Goal: Task Accomplishment & Management: Use online tool/utility

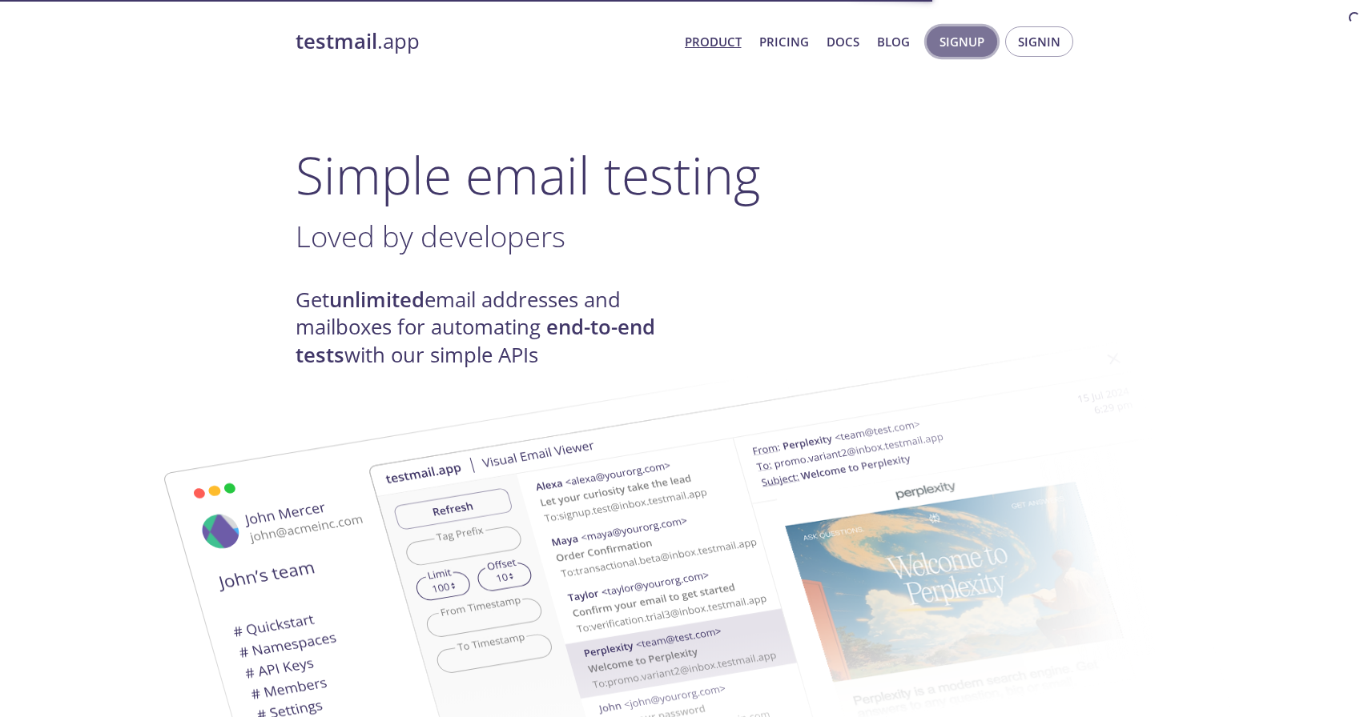
click at [972, 49] on span "Signup" at bounding box center [961, 41] width 45 height 21
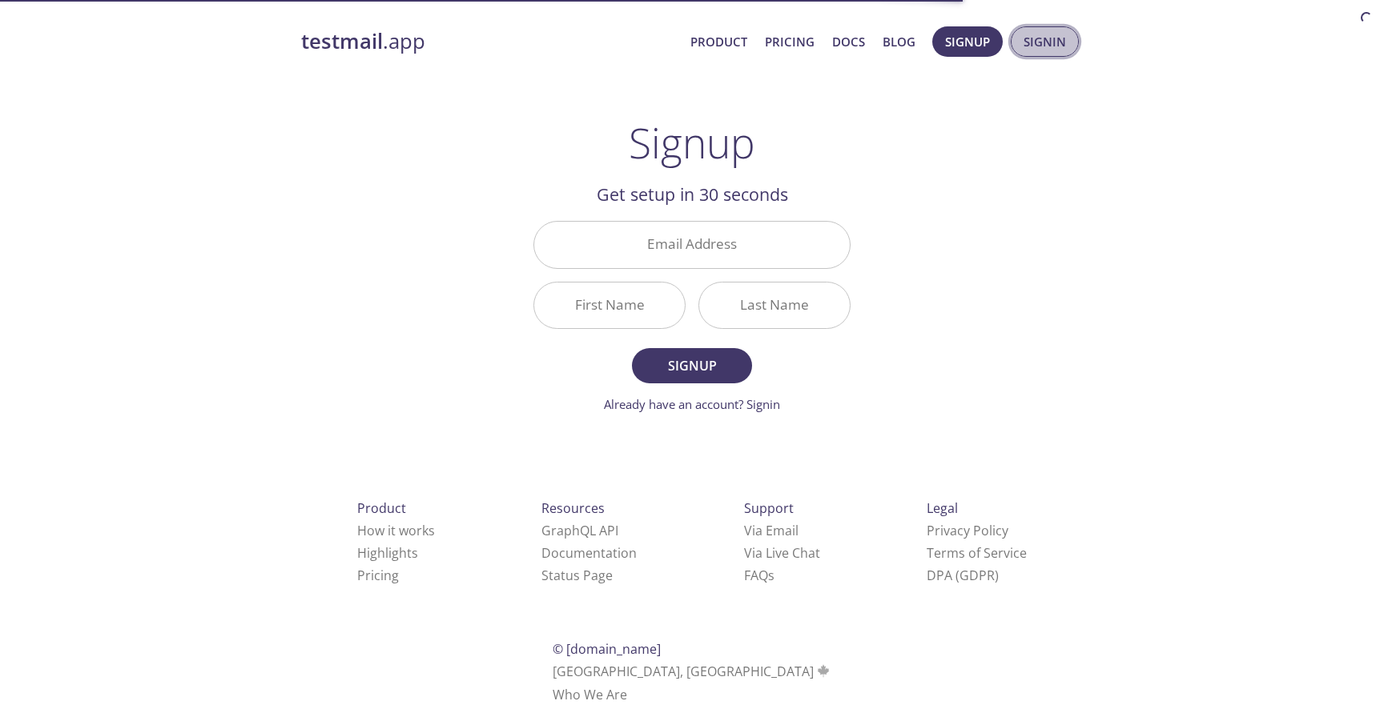
click at [1031, 33] on span "Signin" at bounding box center [1044, 41] width 42 height 21
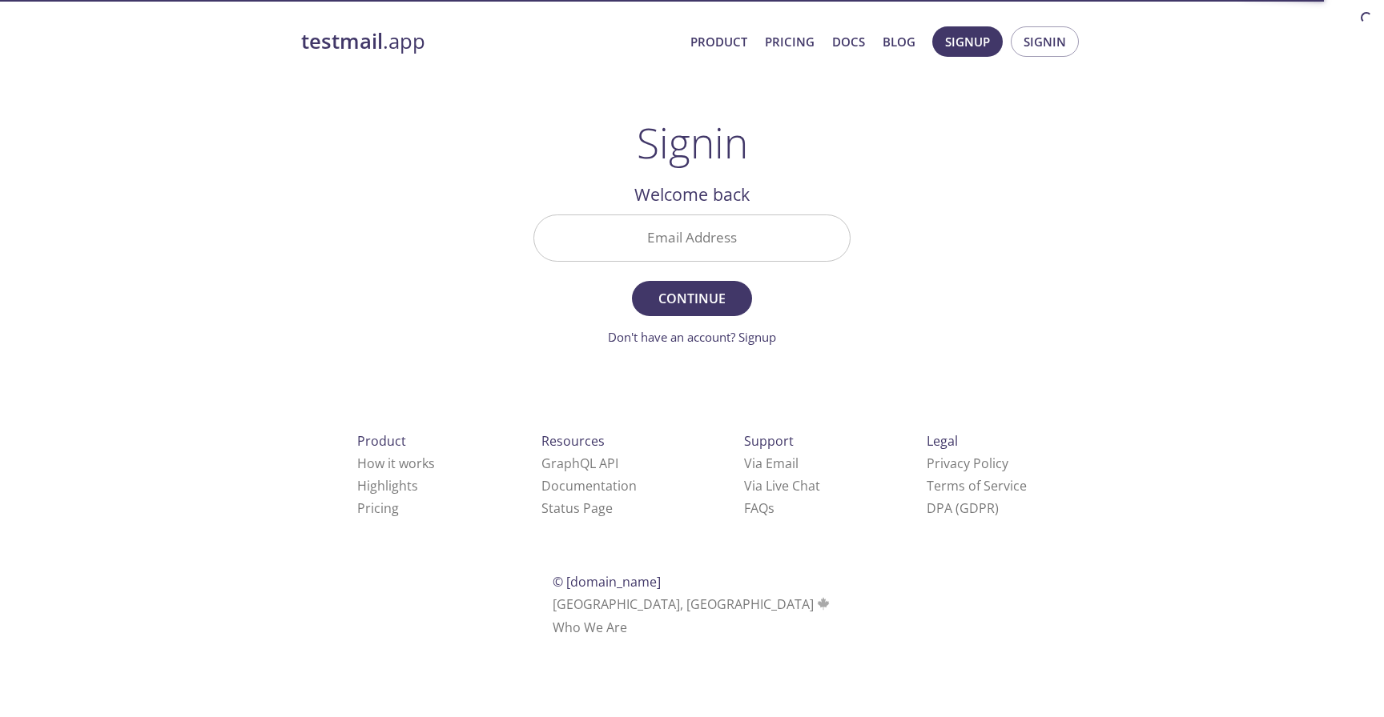
click at [930, 38] on span "Signup Signin" at bounding box center [1005, 41] width 155 height 38
click at [949, 43] on span "Signup" at bounding box center [967, 41] width 45 height 21
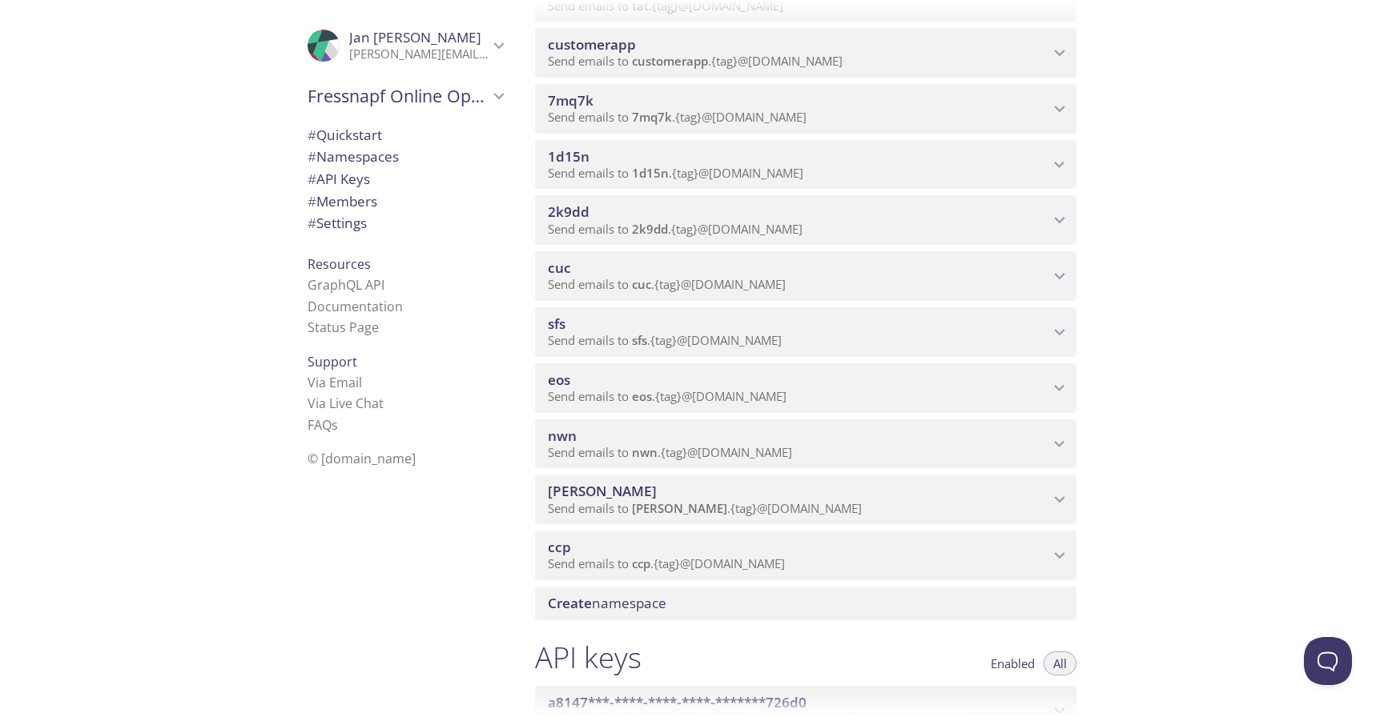
scroll to position [1492, 0]
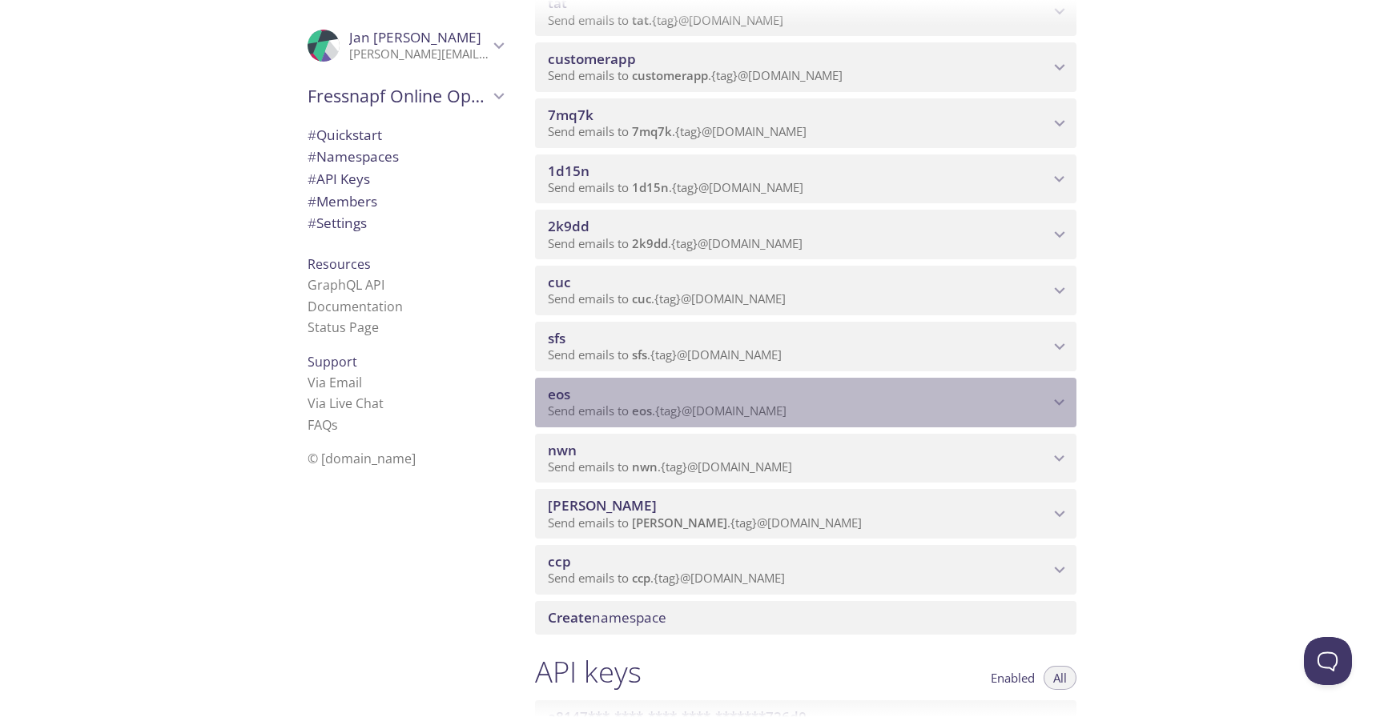
click at [579, 388] on span "eos" at bounding box center [798, 395] width 501 height 18
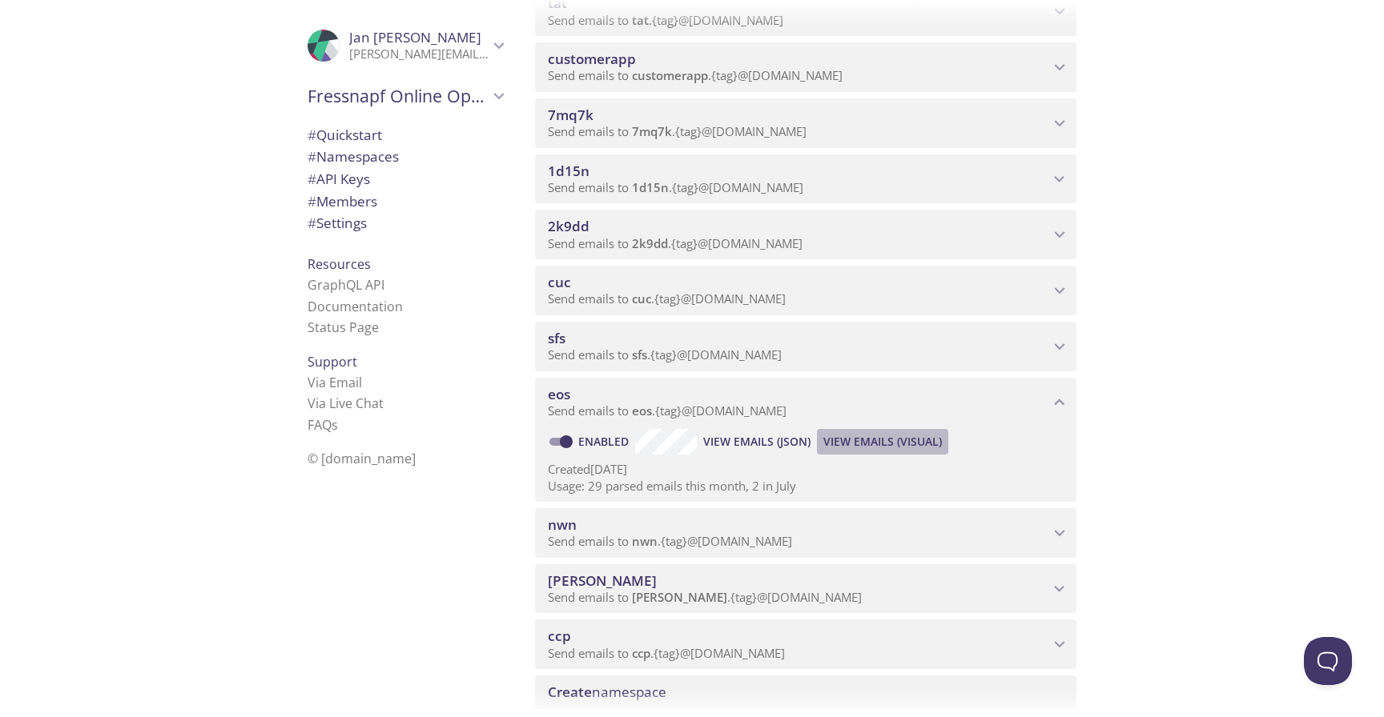
click at [838, 431] on button "View Emails (Visual)" at bounding box center [882, 442] width 131 height 26
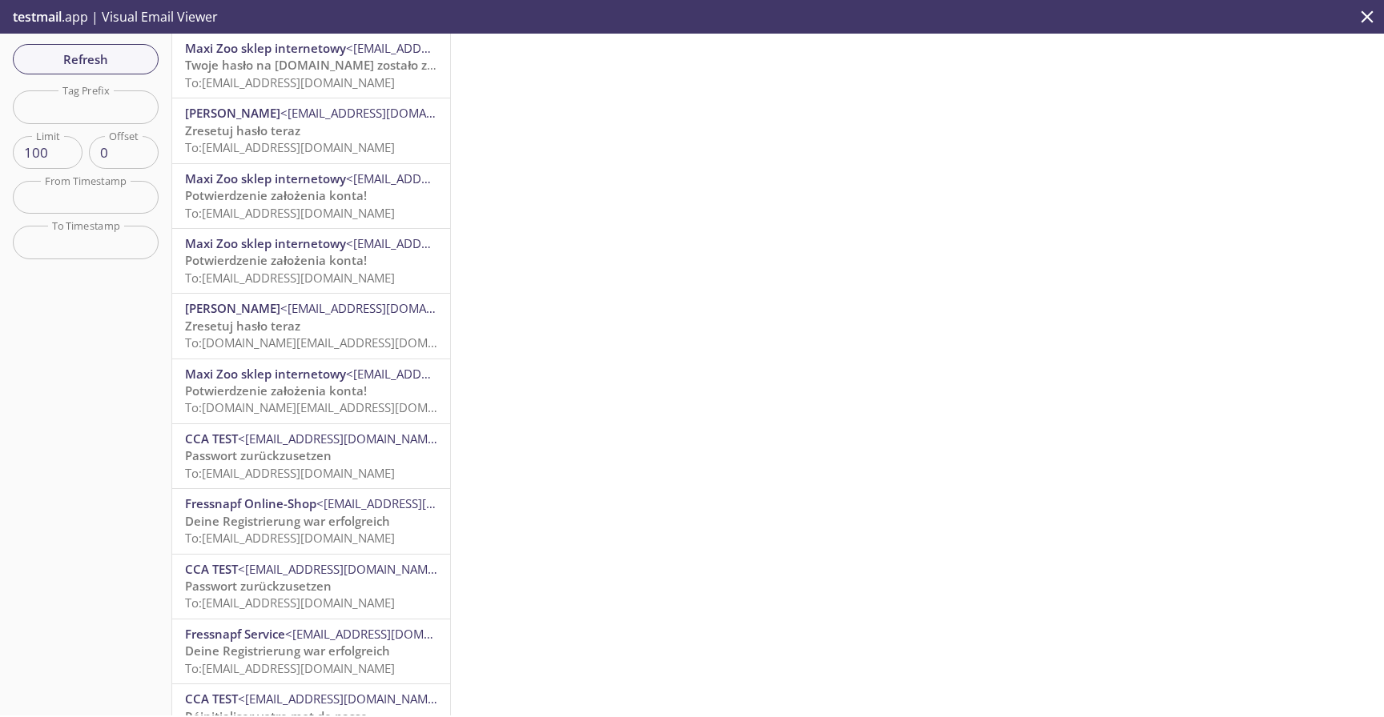
click at [362, 83] on span "To: [EMAIL_ADDRESS][DOMAIN_NAME]" at bounding box center [290, 82] width 210 height 16
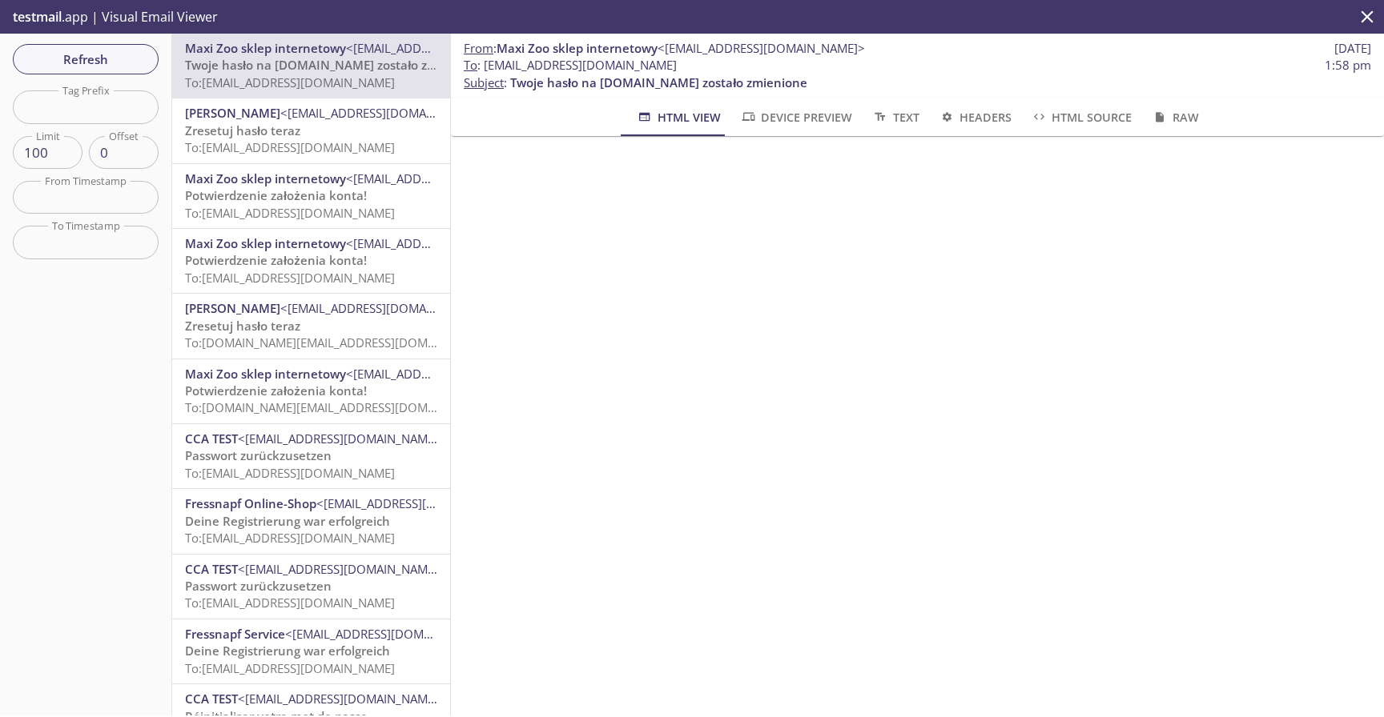
scroll to position [363, 0]
click at [327, 157] on div "[PERSON_NAME] <[EMAIL_ADDRESS][DOMAIN_NAME]> Zresetuj hasło teraz To: [EMAIL_AD…" at bounding box center [311, 130] width 278 height 64
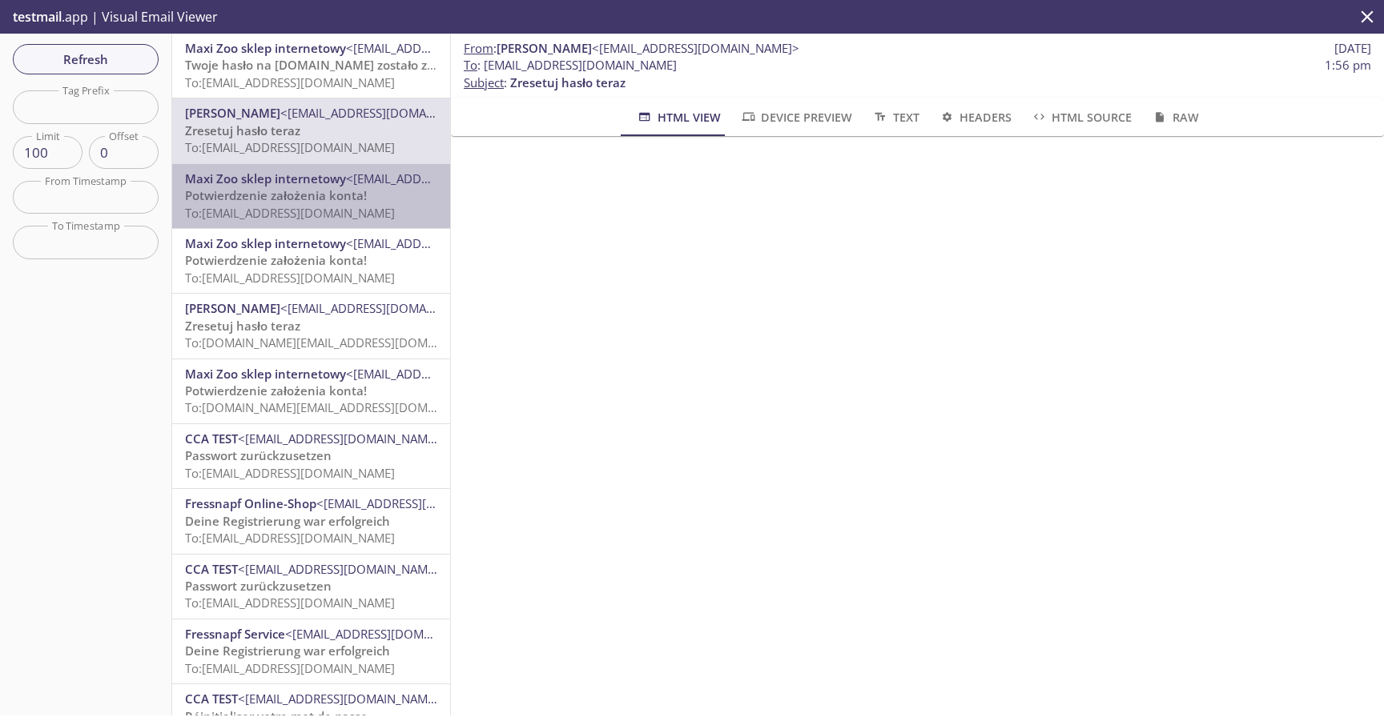
click at [322, 199] on span "Potwierdzenie założenia konta!" at bounding box center [276, 195] width 182 height 16
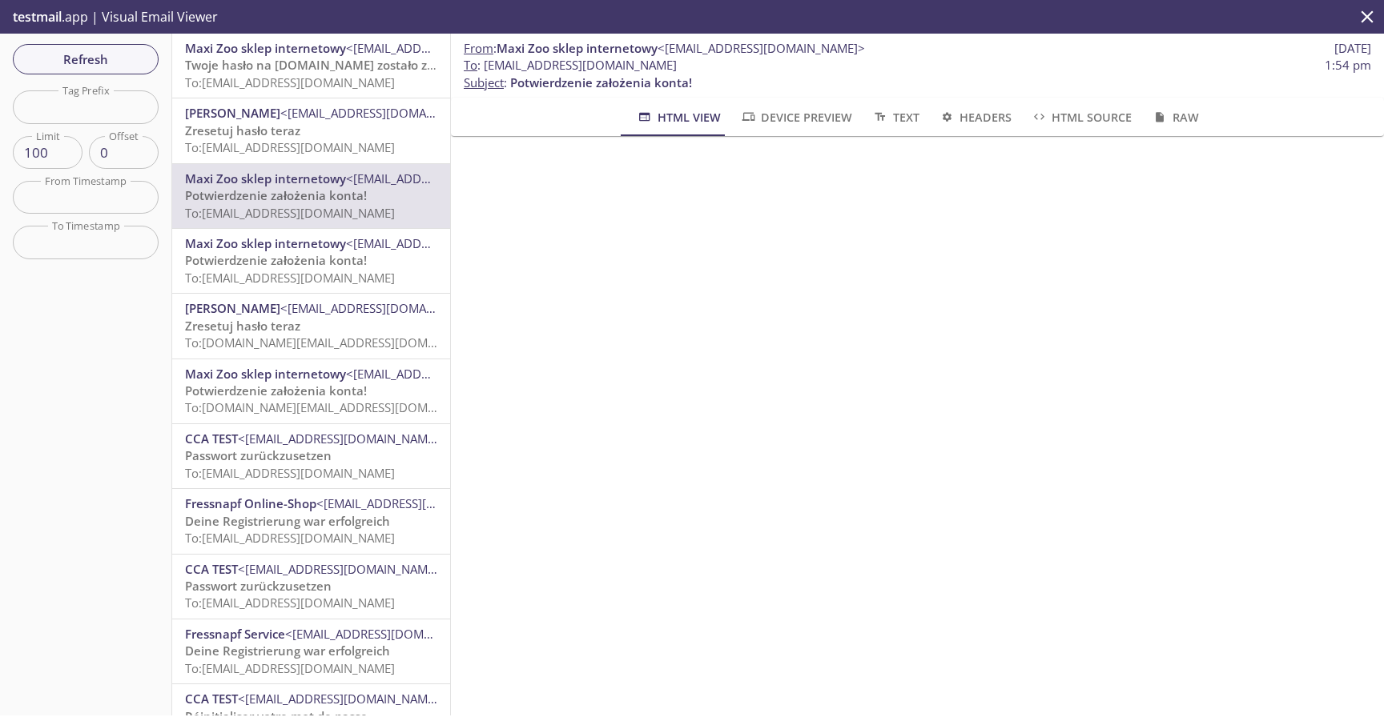
scroll to position [110, 0]
click at [307, 266] on span "Potwierdzenie założenia konta!" at bounding box center [276, 260] width 182 height 16
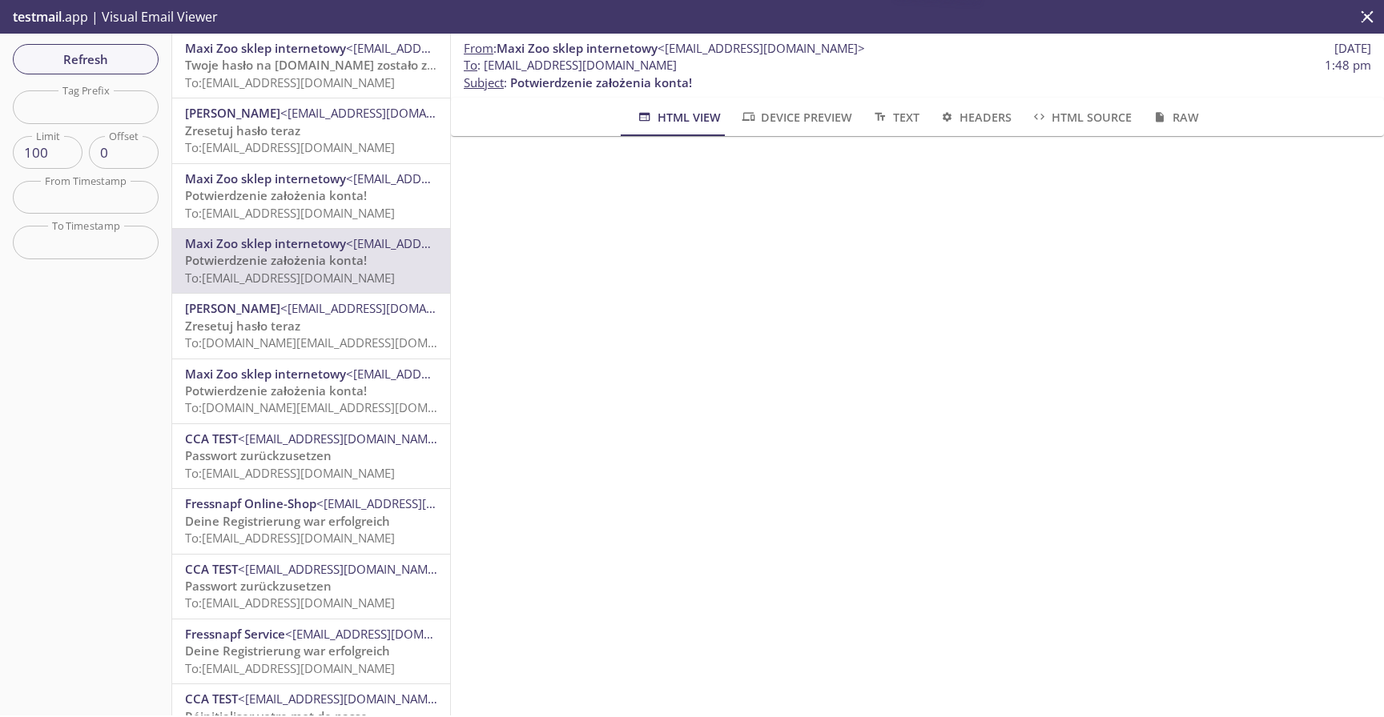
scroll to position [41, 0]
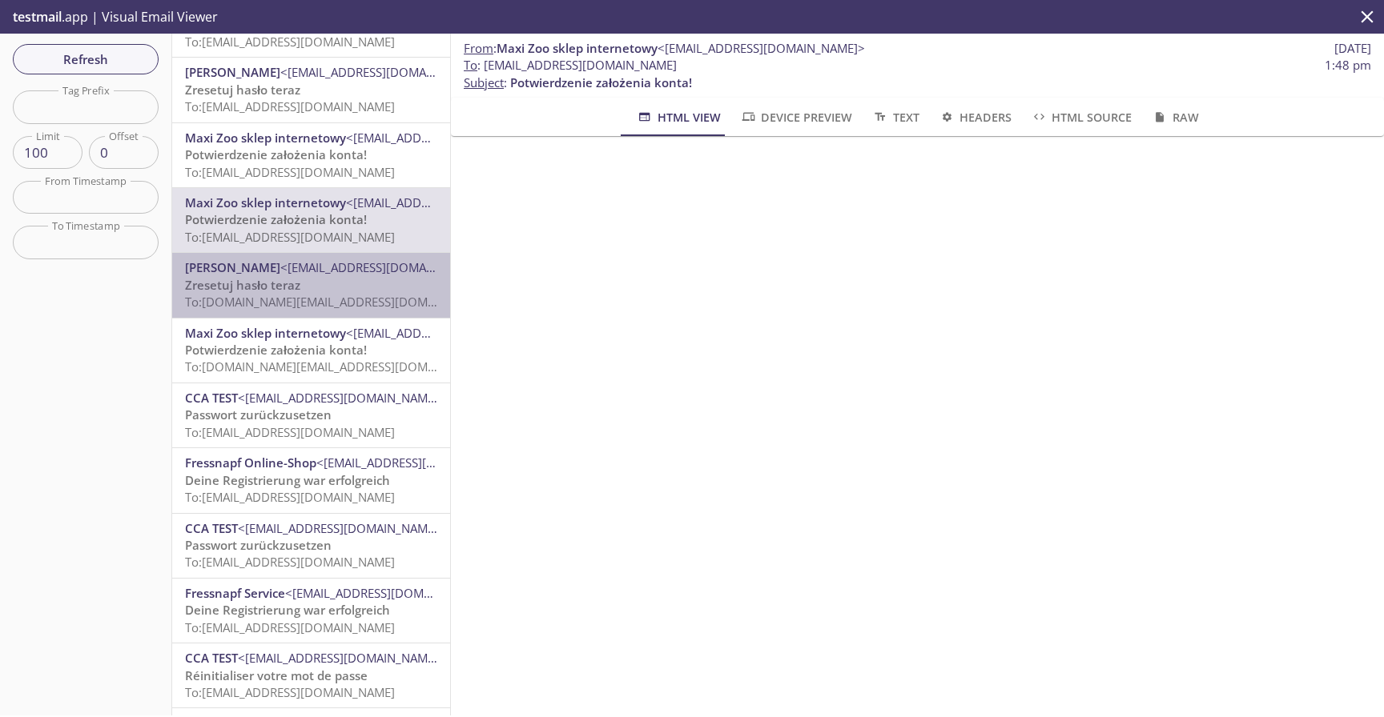
click at [328, 313] on div "[PERSON_NAME] <[EMAIL_ADDRESS][DOMAIN_NAME]> Zresetuj hasło teraz To: [DOMAIN_N…" at bounding box center [311, 285] width 278 height 64
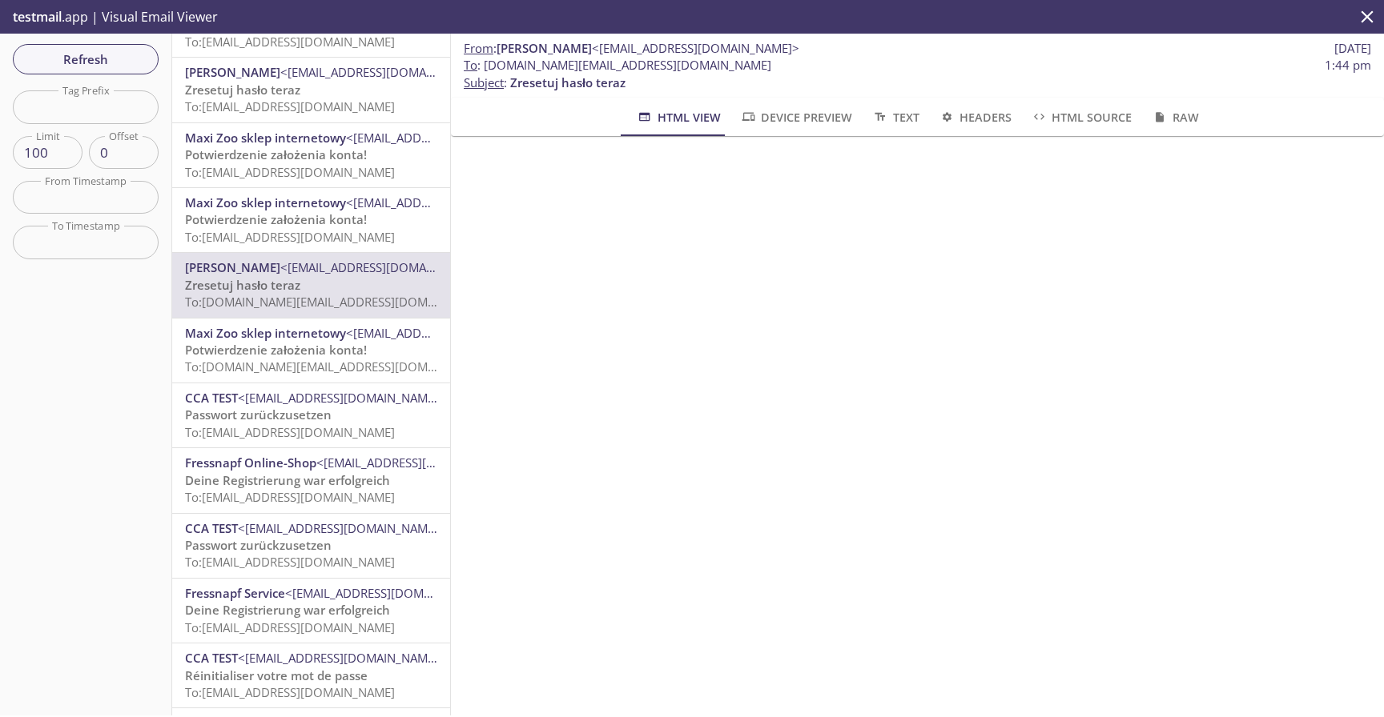
scroll to position [316, 0]
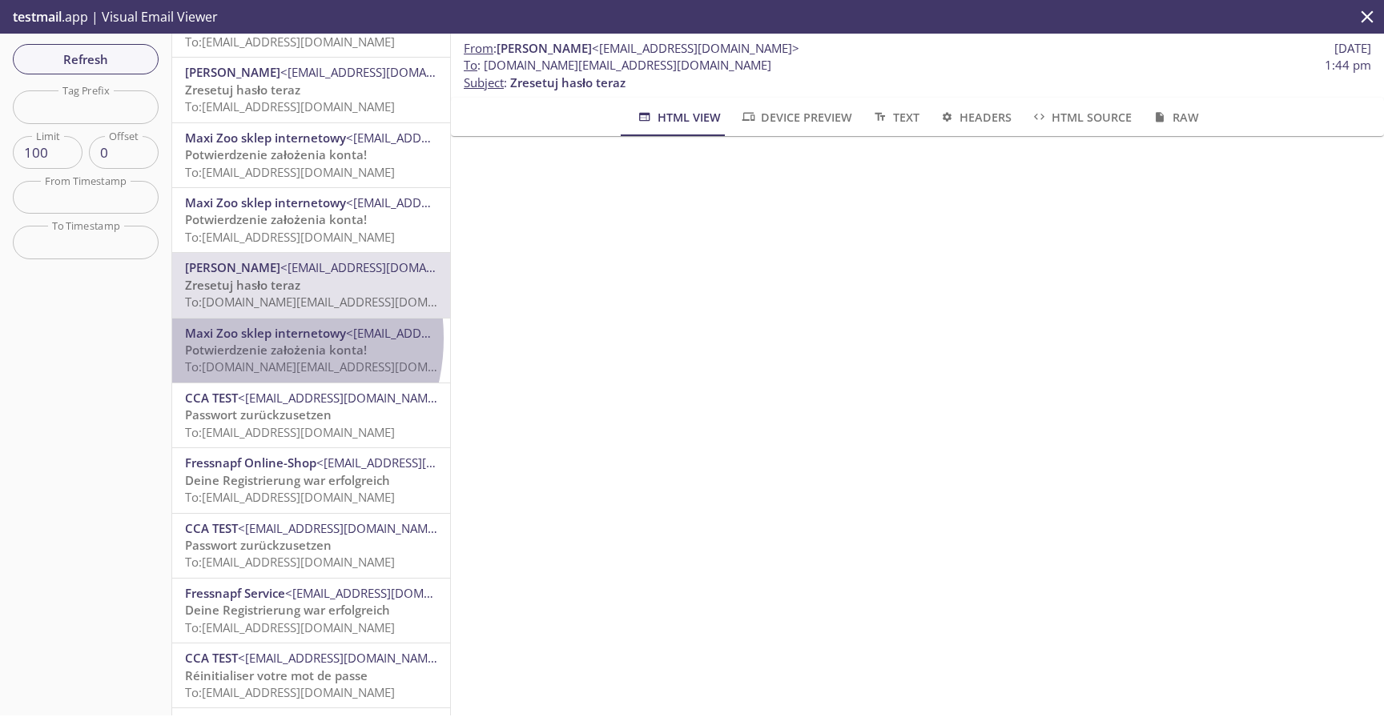
click at [242, 339] on span "Maxi Zoo sklep internetowy" at bounding box center [265, 333] width 161 height 16
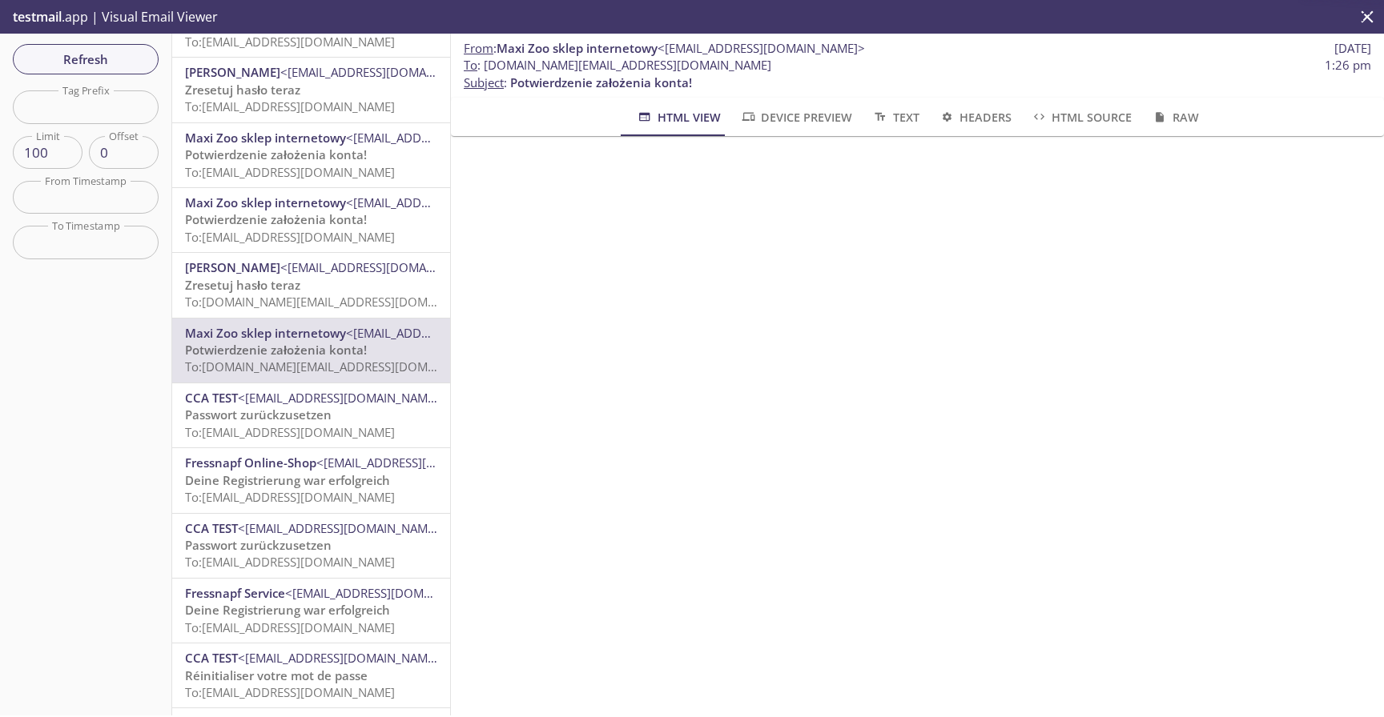
scroll to position [344, 0]
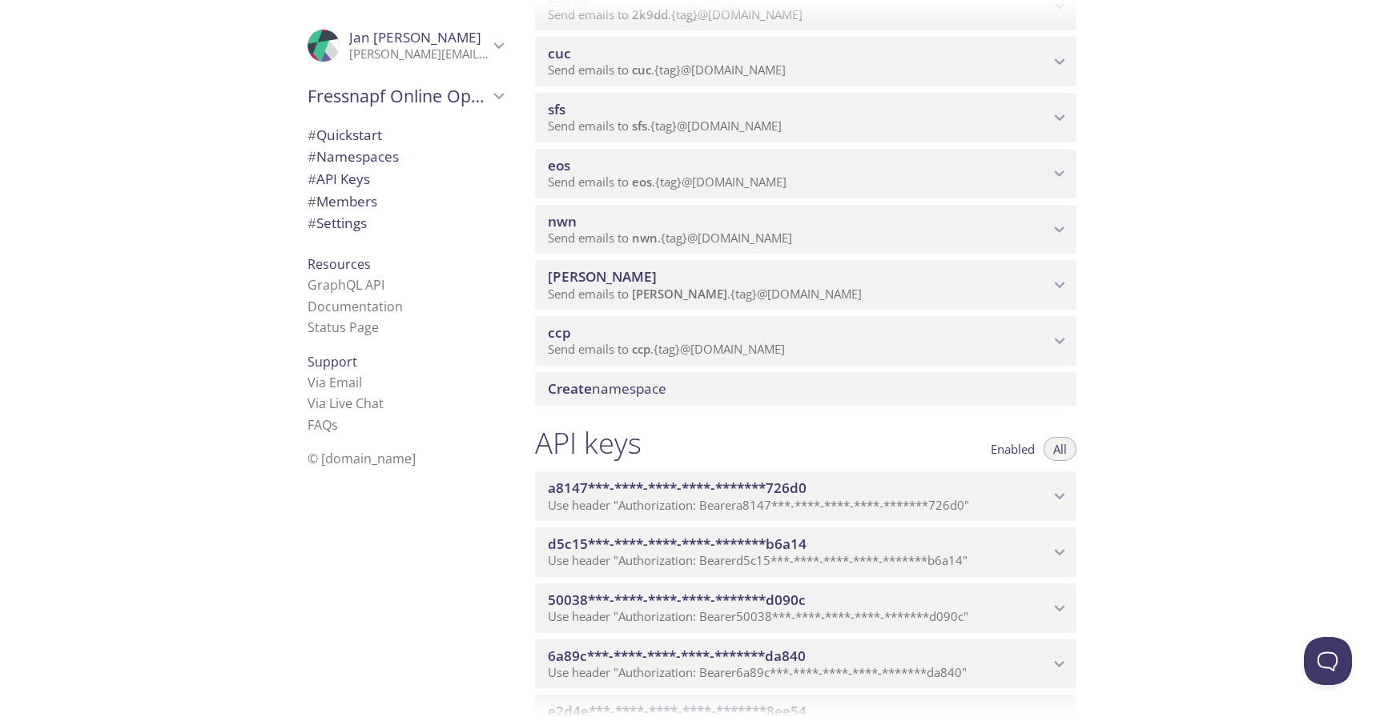
scroll to position [1691, 0]
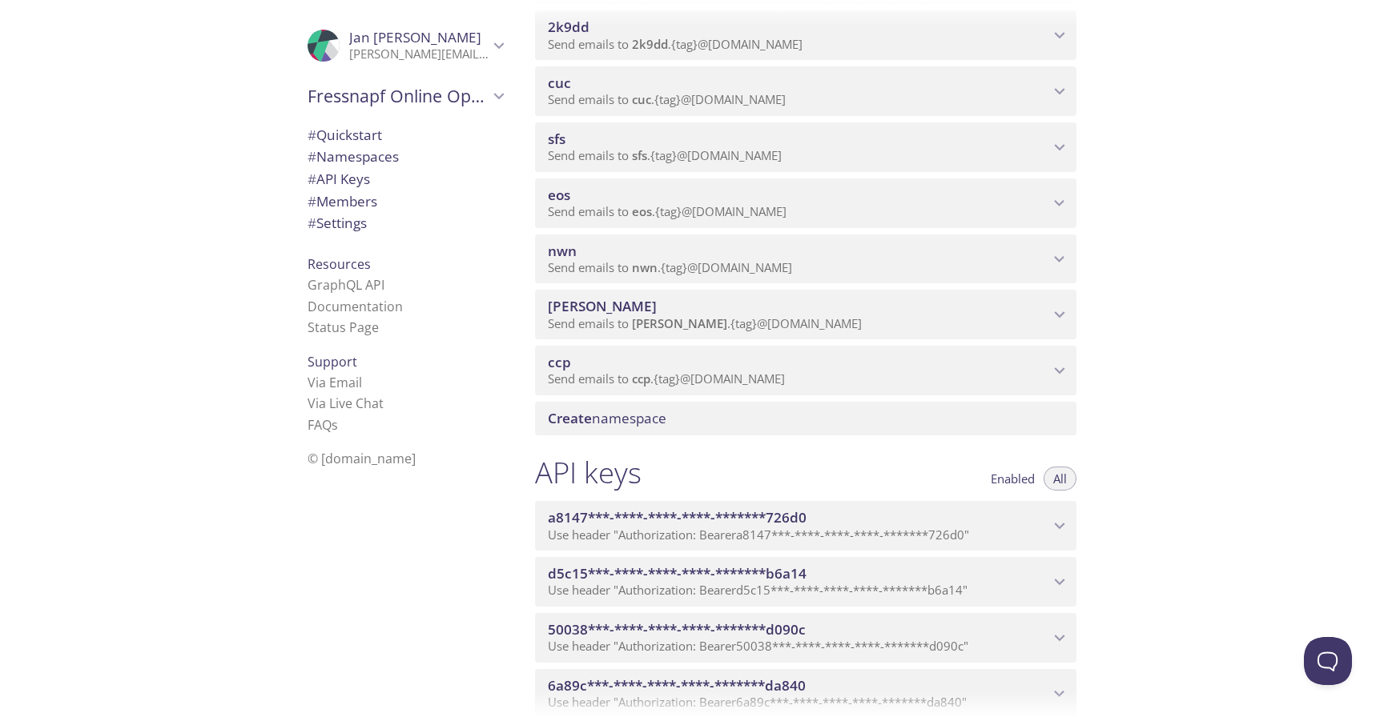
click at [588, 205] on span "Send emails to eos . {tag} @[DOMAIN_NAME]" at bounding box center [667, 211] width 239 height 16
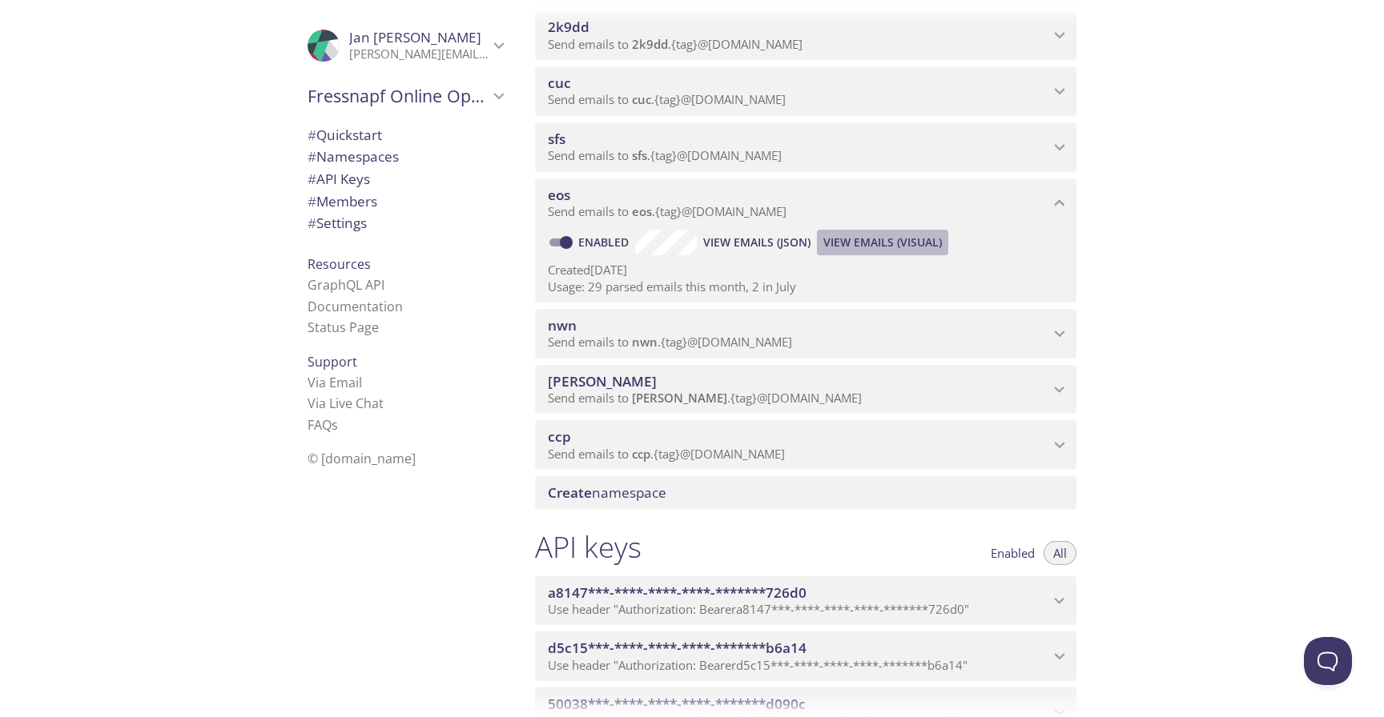
click at [886, 244] on span "View Emails (Visual)" at bounding box center [882, 242] width 119 height 19
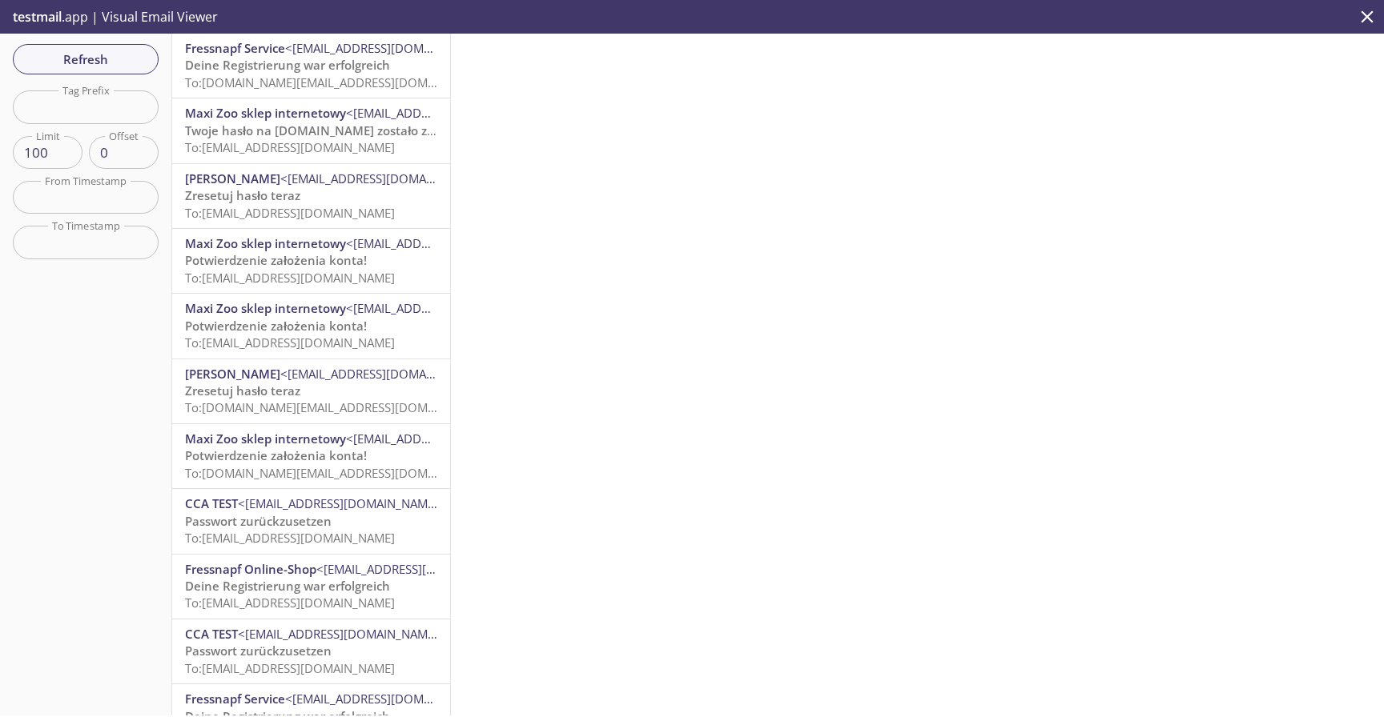
click at [369, 83] on span "To: [DOMAIN_NAME][EMAIL_ADDRESS][DOMAIN_NAME]" at bounding box center [337, 82] width 304 height 16
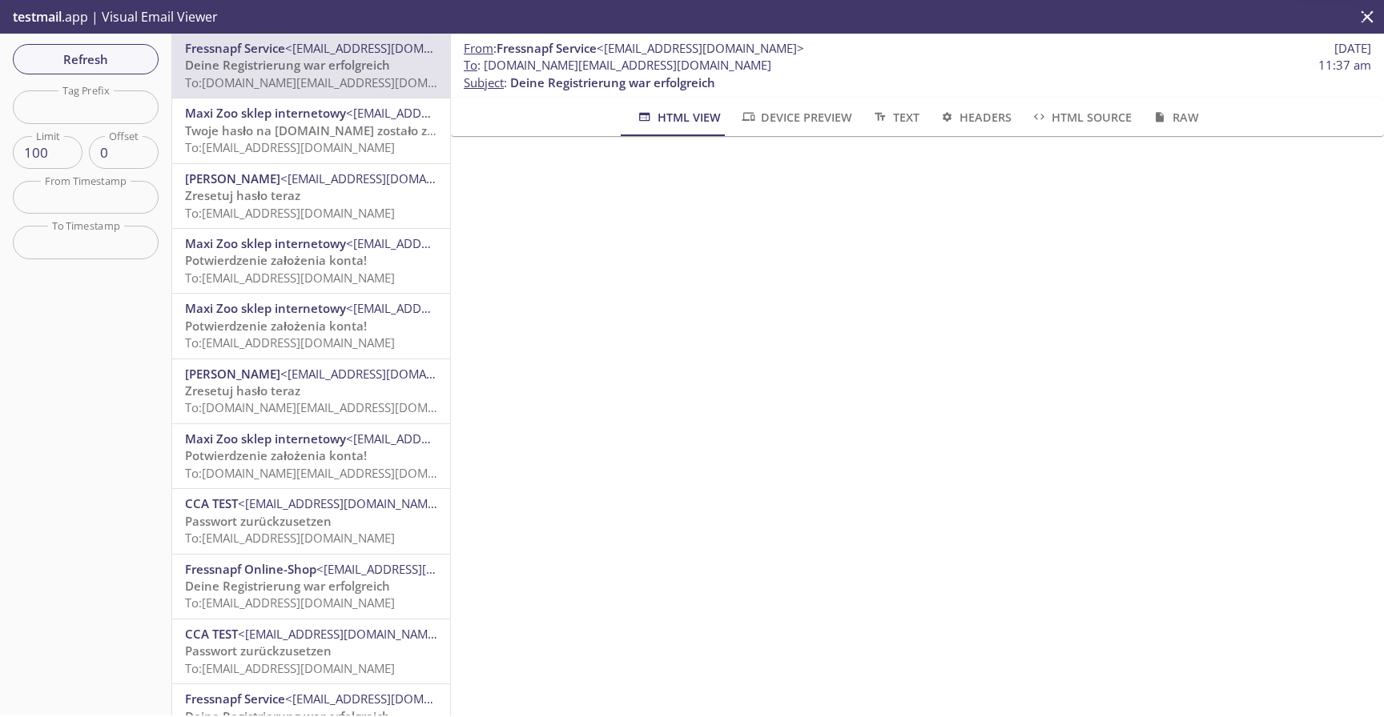
scroll to position [478, 0]
click at [331, 132] on span "Twoje hasło na [DOMAIN_NAME] zostało zmienione" at bounding box center [333, 131] width 297 height 16
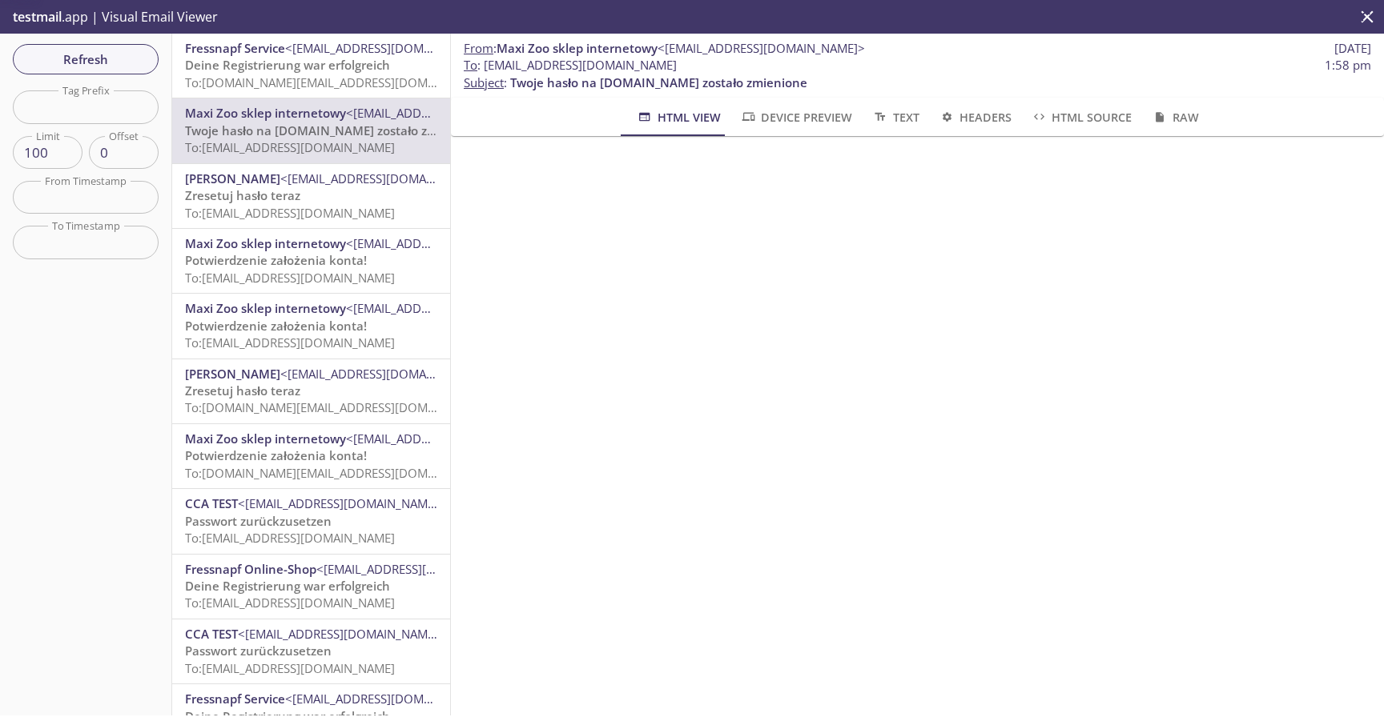
scroll to position [447, 0]
click at [342, 70] on span "Deine Registrierung war erfolgreich" at bounding box center [287, 65] width 205 height 16
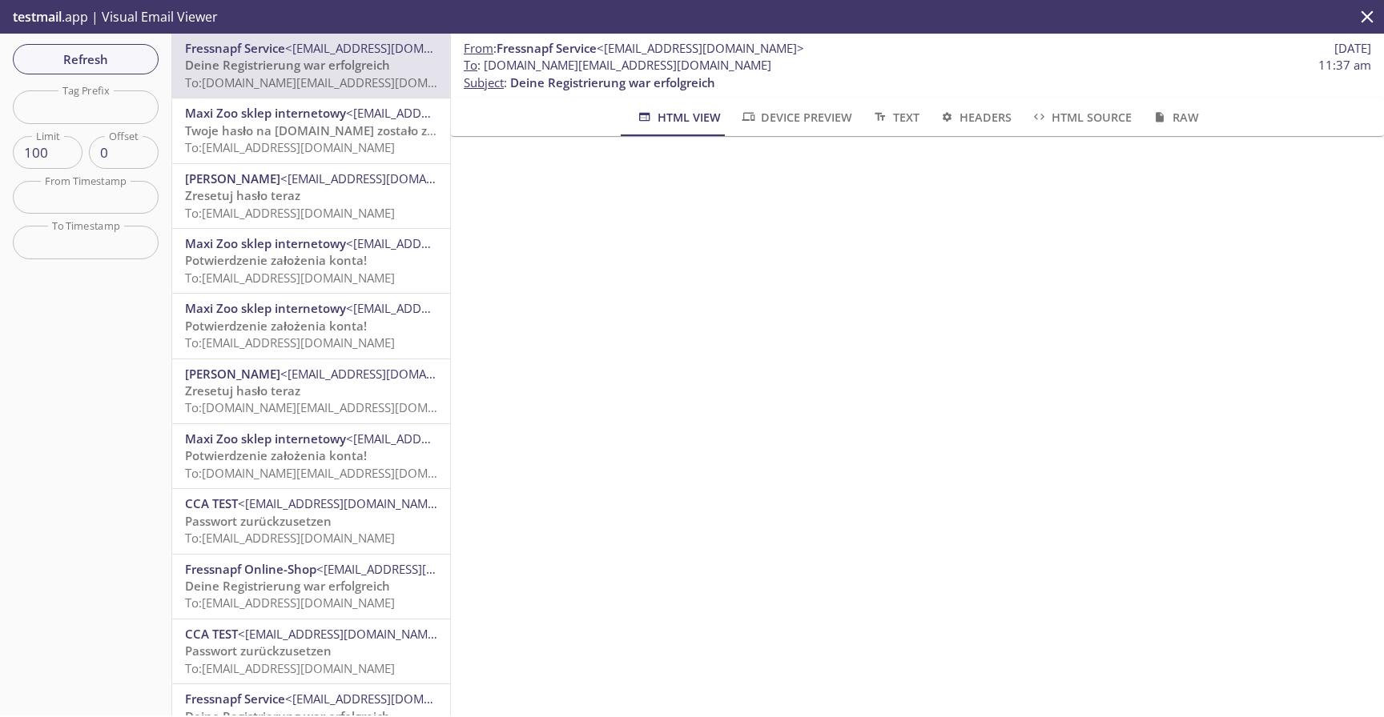
scroll to position [167, 0]
